Goal: Transaction & Acquisition: Purchase product/service

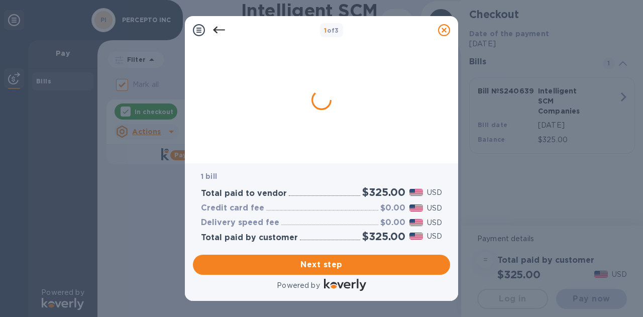
checkbox input "false"
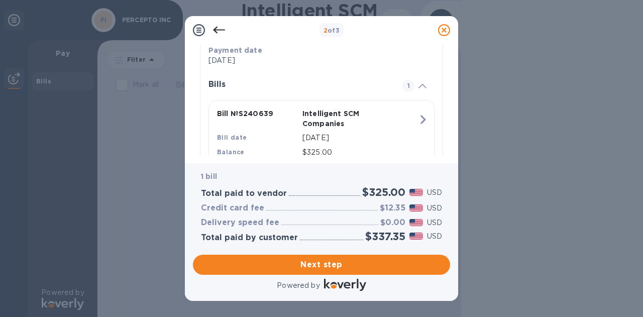
scroll to position [181, 0]
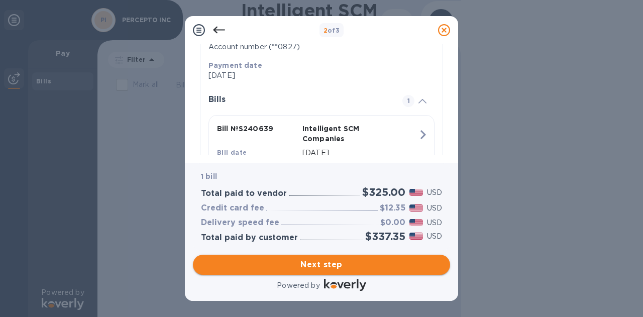
click at [319, 265] on span "Next step" at bounding box center [321, 265] width 241 height 12
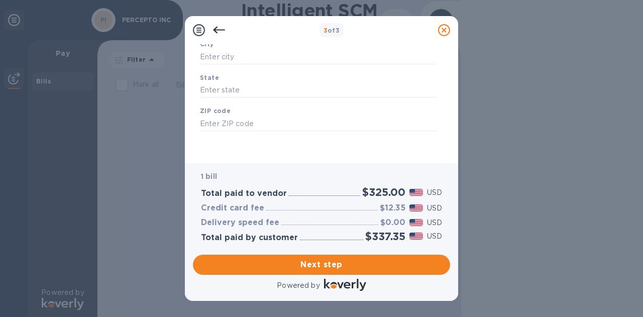
type input "[GEOGRAPHIC_DATA]"
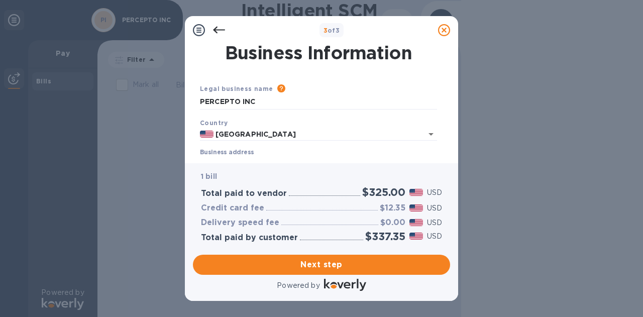
scroll to position [50, 0]
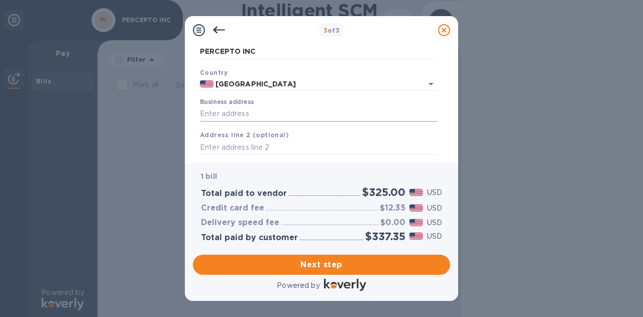
click at [237, 116] on input "Business address" at bounding box center [318, 114] width 237 height 15
paste input "[STREET_ADDRESS]"
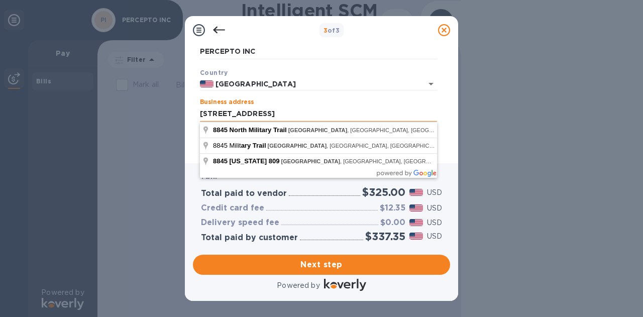
drag, startPoint x: 360, startPoint y: 112, endPoint x: 278, endPoint y: 112, distance: 81.9
click at [278, 112] on input "[STREET_ADDRESS]" at bounding box center [318, 114] width 237 height 15
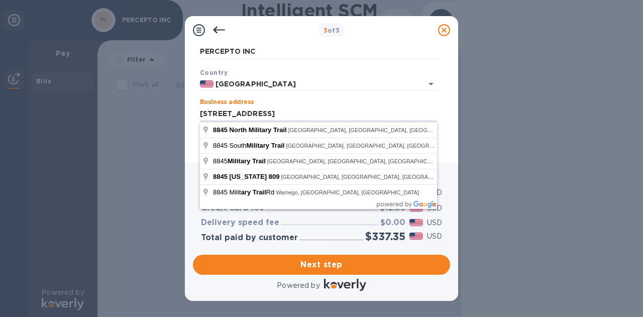
type input "[STREET_ADDRESS]"
type input "[GEOGRAPHIC_DATA]"
type input "FL"
type input "33410"
type input "[STREET_ADDRESS]"
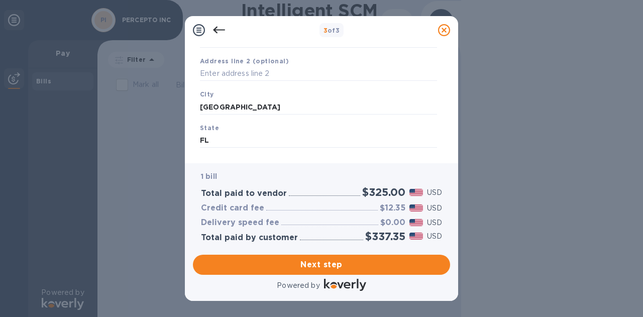
scroll to position [74, 0]
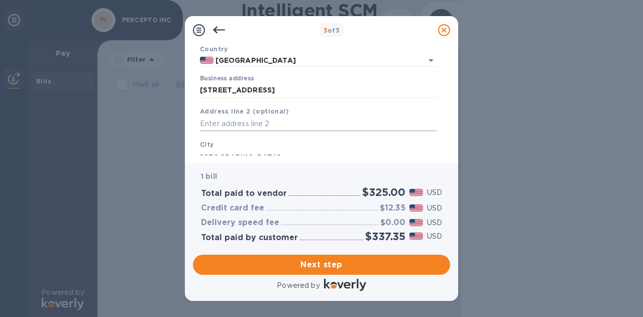
click at [237, 126] on input "text" at bounding box center [318, 124] width 237 height 15
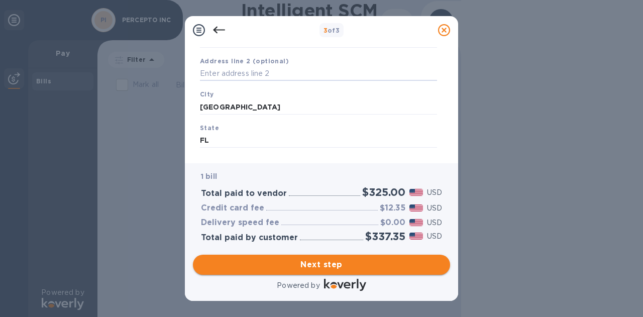
click at [330, 263] on span "Next step" at bounding box center [321, 265] width 241 height 12
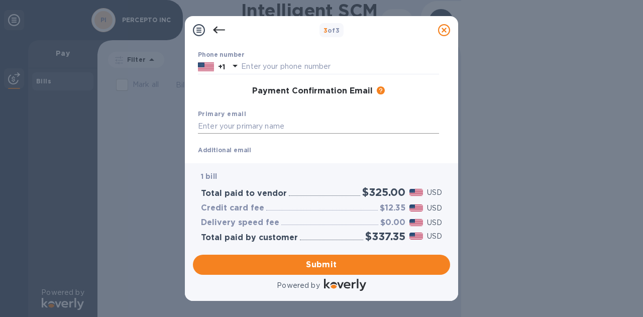
click at [243, 127] on input "text" at bounding box center [318, 126] width 241 height 15
click at [261, 129] on input "text" at bounding box center [318, 126] width 241 height 15
paste input "[EMAIL_ADDRESS][DOMAIN_NAME]"
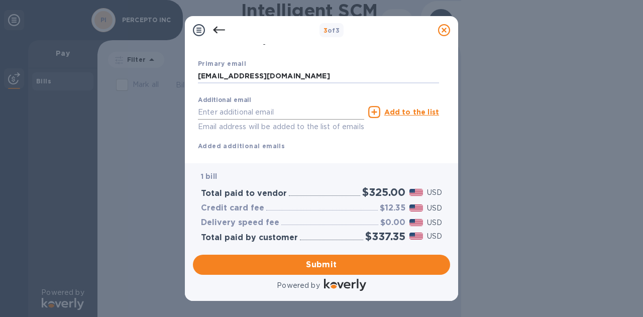
type input "[EMAIL_ADDRESS][DOMAIN_NAME]"
click at [209, 113] on input "text" at bounding box center [281, 111] width 166 height 15
paste input "[EMAIL_ADDRESS][DOMAIN_NAME]"
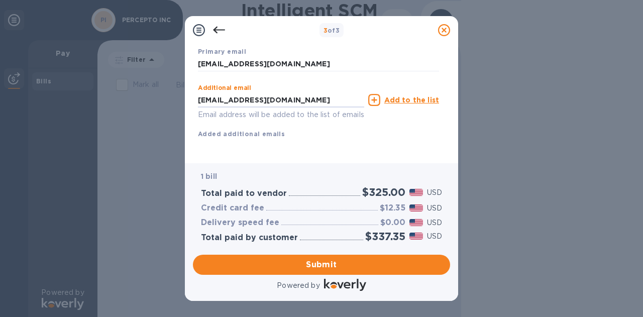
scroll to position [198, 0]
type input "[EMAIL_ADDRESS][DOMAIN_NAME]"
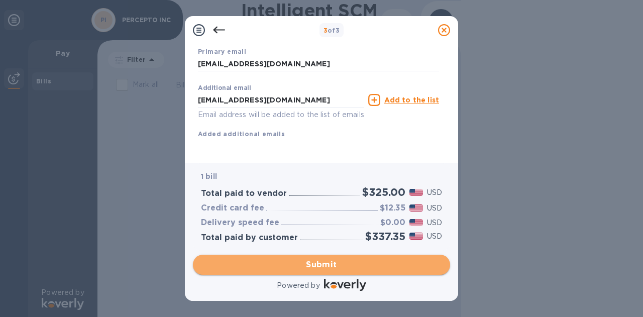
click at [338, 264] on span "Submit" at bounding box center [321, 265] width 241 height 12
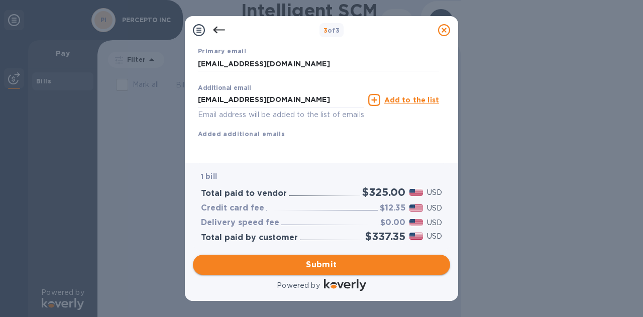
click at [309, 262] on span "Submit" at bounding box center [321, 265] width 241 height 12
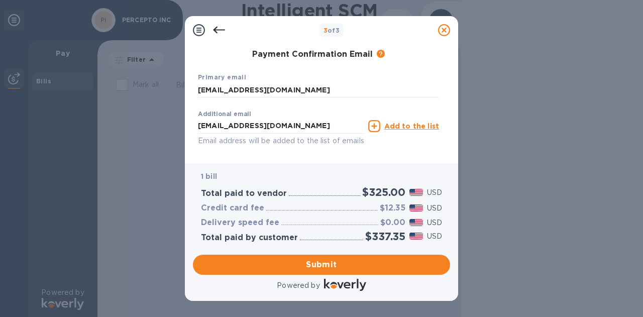
scroll to position [137, 0]
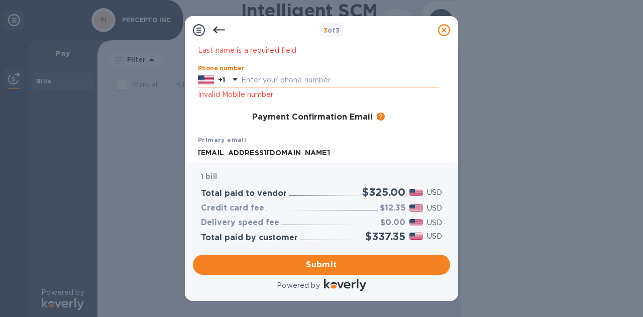
click at [254, 79] on input "text" at bounding box center [340, 80] width 198 height 15
paste input "9544719134"
type input "9544719134"
click at [323, 267] on span "Submit" at bounding box center [321, 265] width 241 height 12
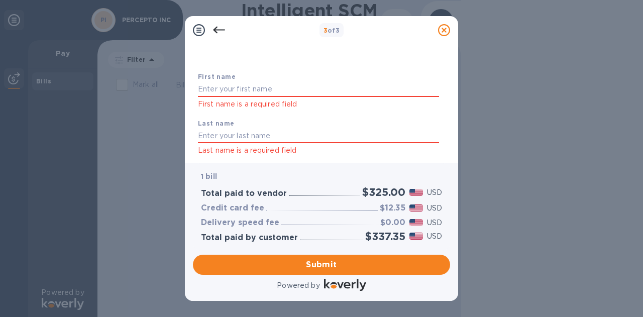
scroll to position [37, 0]
click at [247, 91] on input "text" at bounding box center [318, 89] width 241 height 15
type input "GALIT"
click at [217, 137] on input "text" at bounding box center [318, 136] width 241 height 15
type input "MALAL"
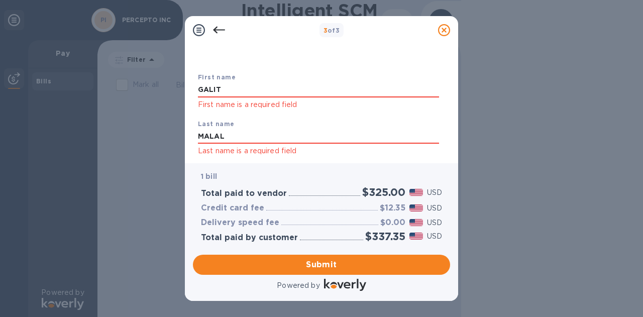
drag, startPoint x: 318, startPoint y: 262, endPoint x: 355, endPoint y: 249, distance: 39.1
click at [318, 262] on span "Submit" at bounding box center [321, 265] width 241 height 12
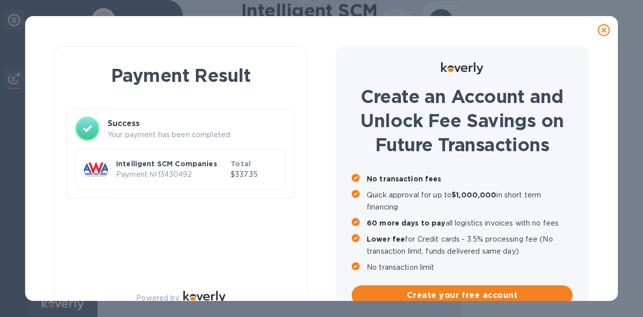
scroll to position [22, 0]
